Goal: Task Accomplishment & Management: Manage account settings

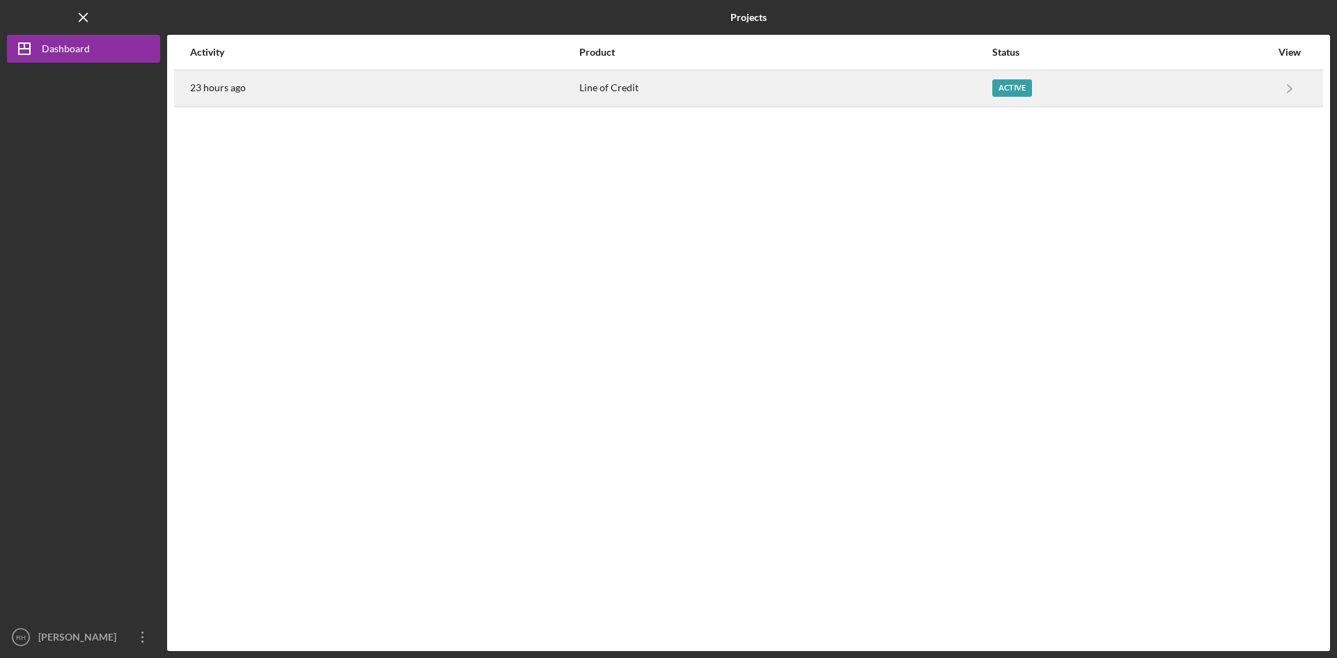
click at [1018, 82] on div "Active" at bounding box center [1012, 87] width 40 height 17
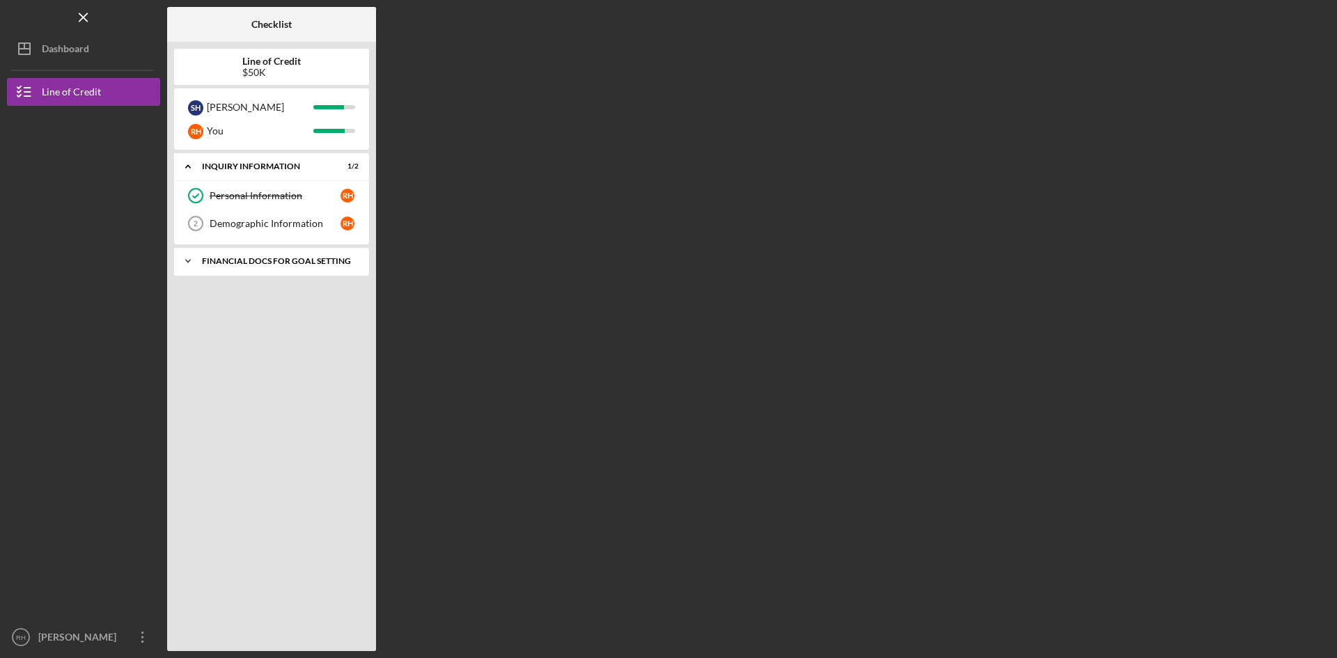
click at [263, 253] on div "Icon/Expander Financial Docs for Goal Setting 2 / 2" at bounding box center [271, 261] width 195 height 28
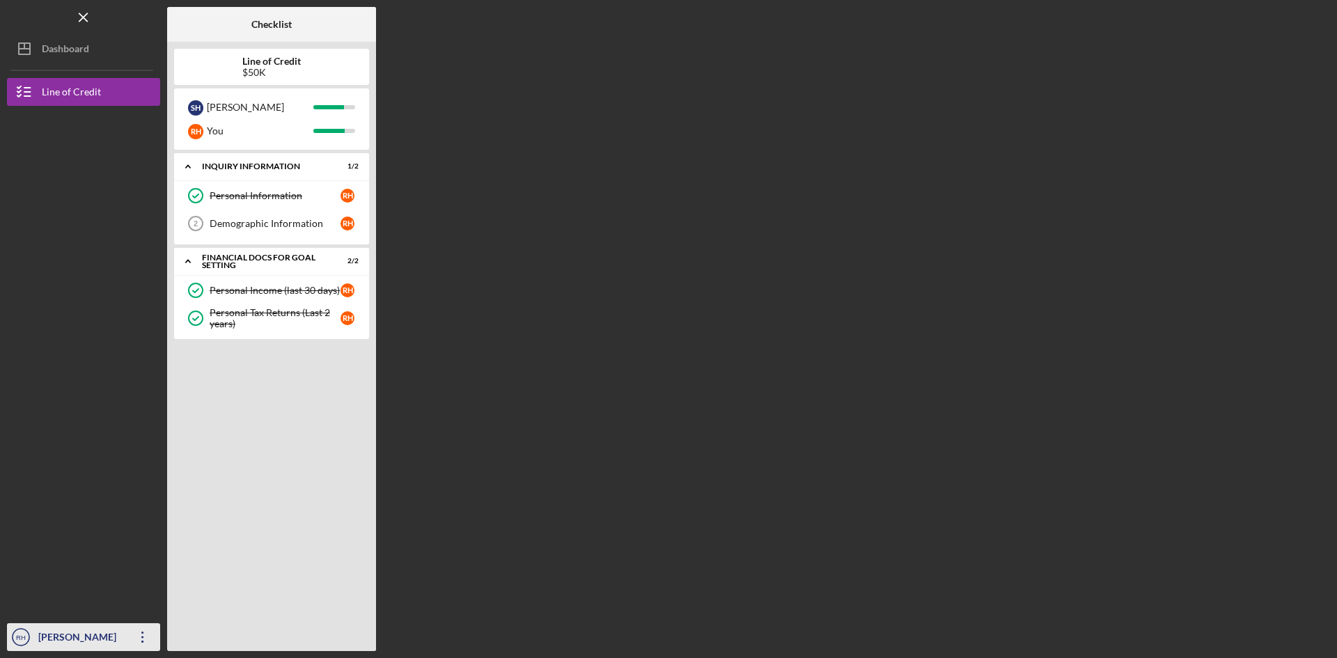
click at [103, 636] on div "[PERSON_NAME]" at bounding box center [80, 638] width 91 height 31
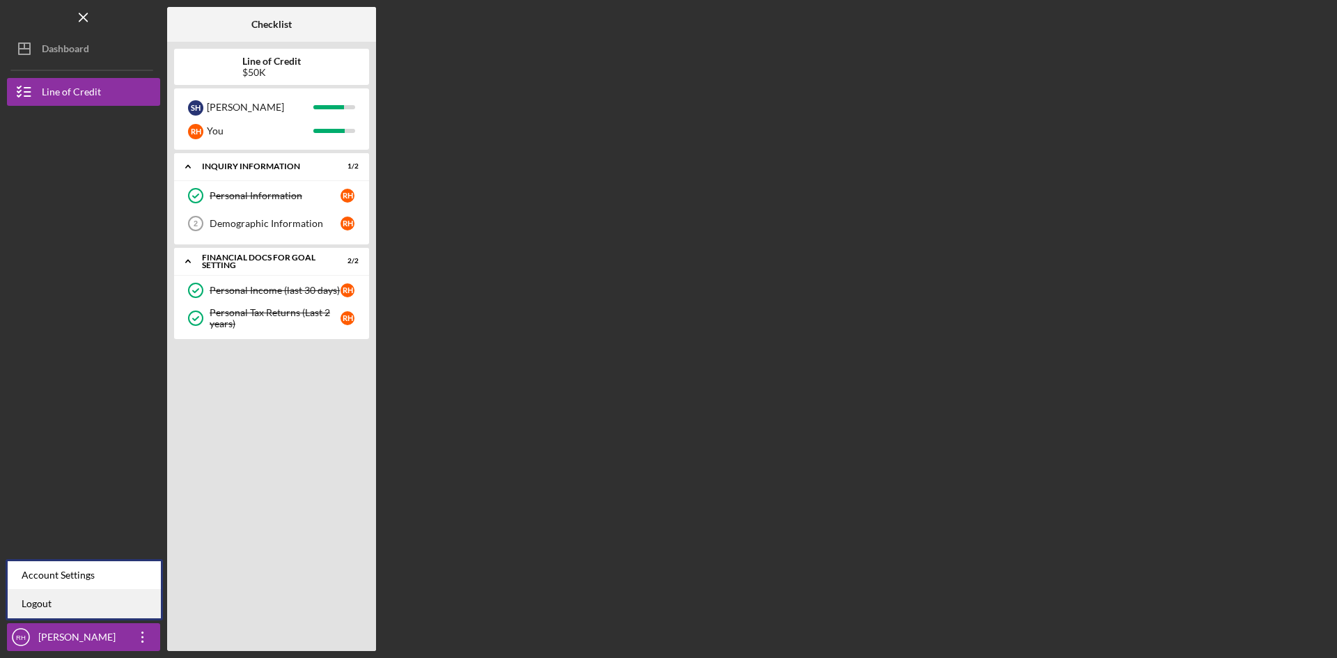
click at [29, 603] on link "Logout" at bounding box center [84, 604] width 153 height 29
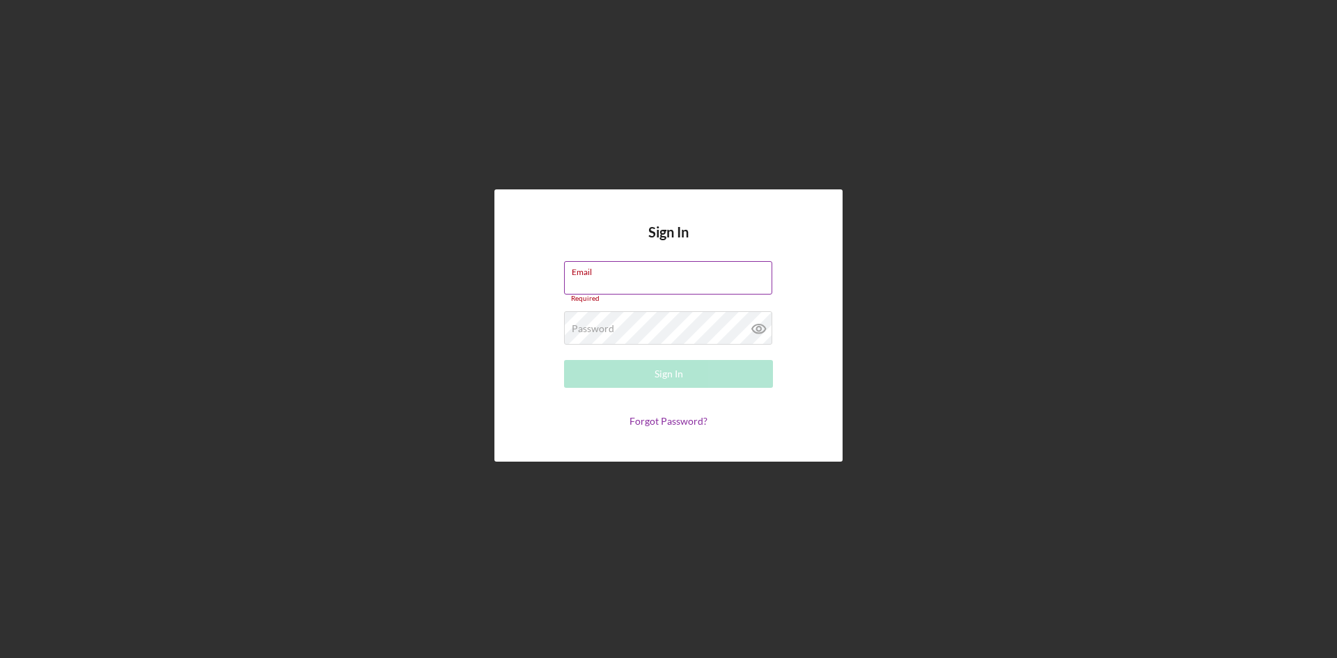
click at [618, 275] on label "Email" at bounding box center [672, 269] width 200 height 15
click at [618, 275] on input "Email" at bounding box center [668, 277] width 208 height 33
type input "[EMAIL_ADDRESS][DOMAIN_NAME]"
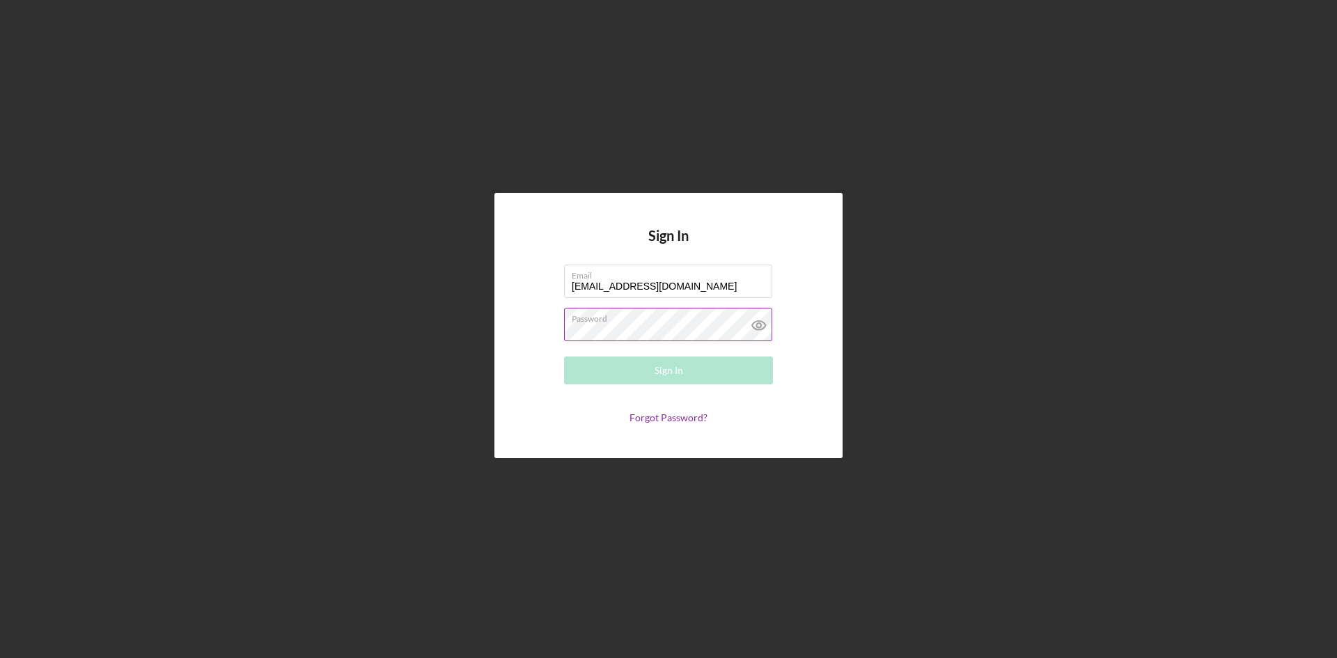
click at [651, 323] on div "Password Required" at bounding box center [668, 325] width 209 height 35
click at [670, 365] on div "Sign In" at bounding box center [668, 370] width 29 height 28
